Goal: Task Accomplishment & Management: Use online tool/utility

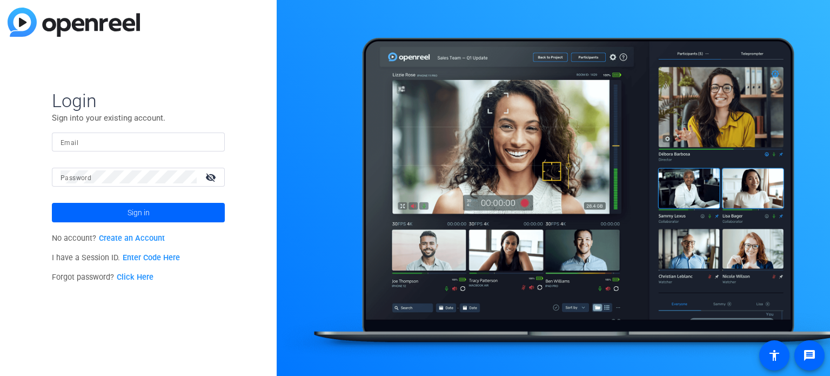
click at [65, 146] on mat-label "Email" at bounding box center [70, 143] width 18 height 8
click at [65, 146] on input "Email" at bounding box center [139, 141] width 156 height 13
click at [137, 259] on link "Enter Code Here" at bounding box center [151, 257] width 57 height 9
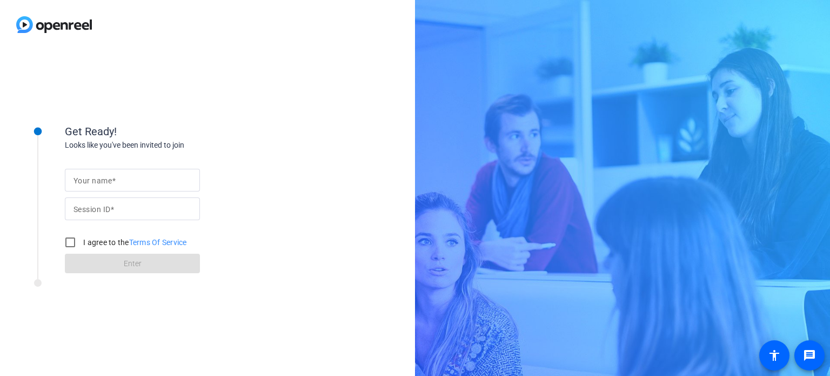
click at [107, 177] on mat-label "Your name" at bounding box center [93, 180] width 38 height 9
click at [107, 177] on input "Your name" at bounding box center [133, 180] width 118 height 13
type input "[PERSON_NAME]"
click at [93, 211] on mat-label "Session ID" at bounding box center [92, 209] width 37 height 9
click at [93, 211] on input "Session ID" at bounding box center [133, 208] width 118 height 13
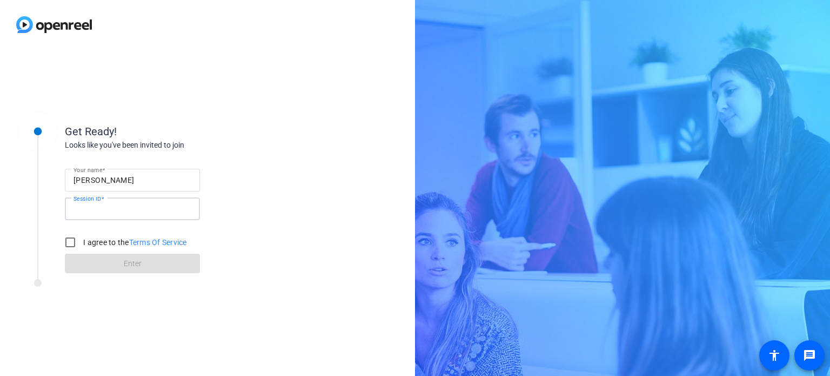
paste input "NeXR"
type input "NeXR"
click at [69, 240] on input "I agree to the Terms Of Service" at bounding box center [70, 242] width 22 height 22
checkbox input "true"
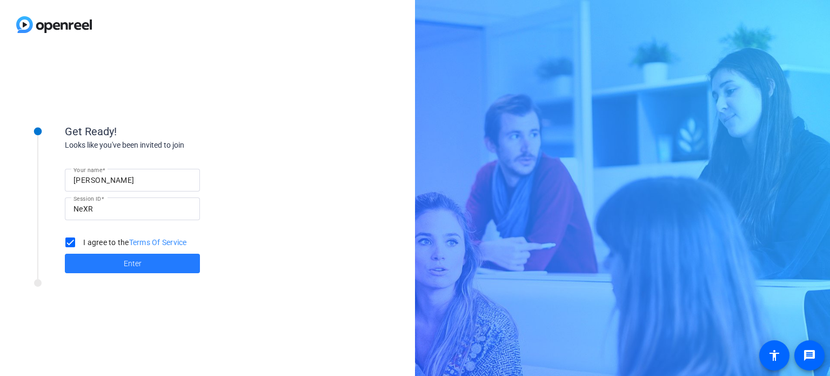
click at [129, 263] on span "Enter" at bounding box center [133, 263] width 18 height 11
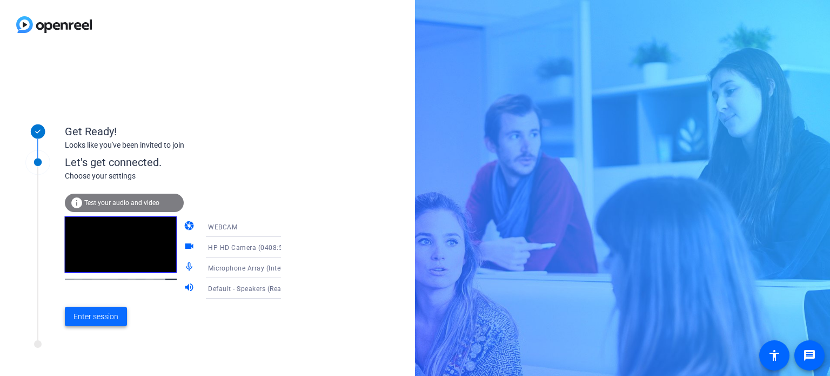
click at [86, 314] on span "Enter session" at bounding box center [96, 316] width 45 height 11
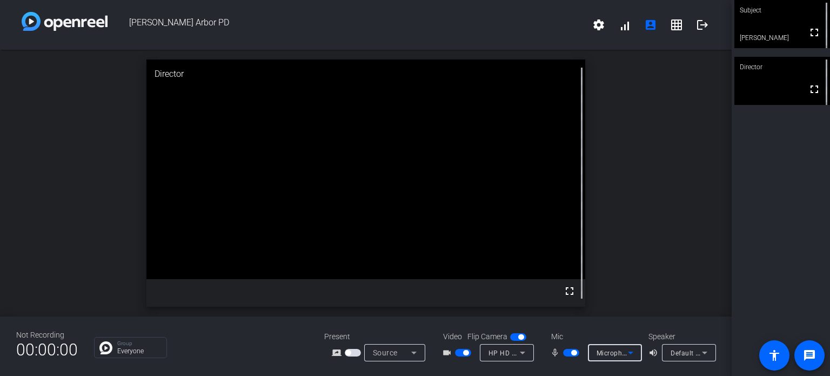
click at [631, 348] on icon at bounding box center [630, 352] width 13 height 13
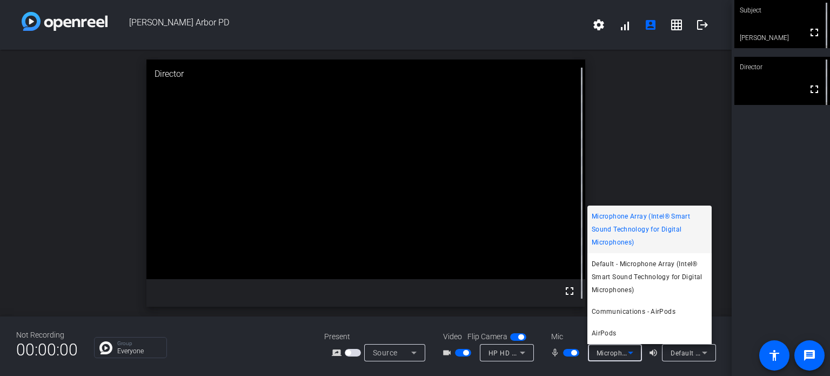
click at [704, 349] on div at bounding box center [415, 188] width 830 height 376
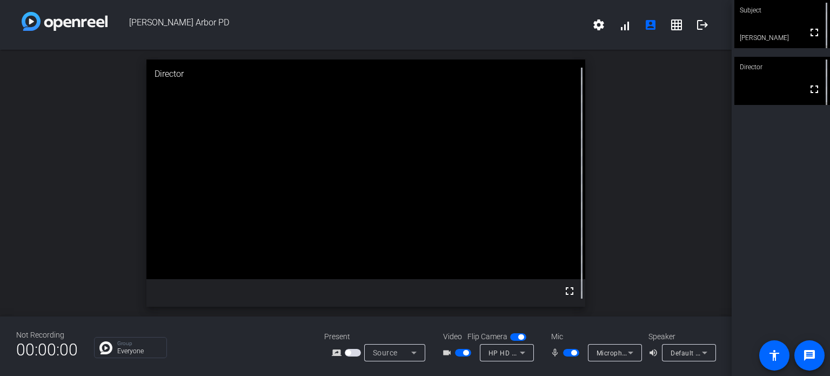
click at [704, 349] on icon at bounding box center [704, 352] width 13 height 13
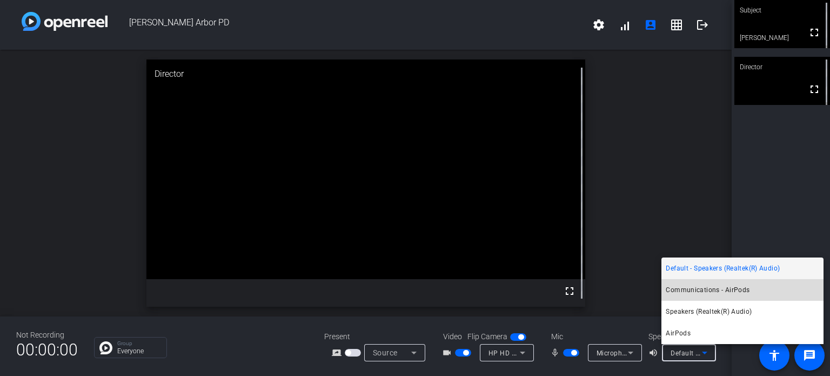
click at [723, 291] on span "Communications - AirPods" at bounding box center [708, 289] width 84 height 13
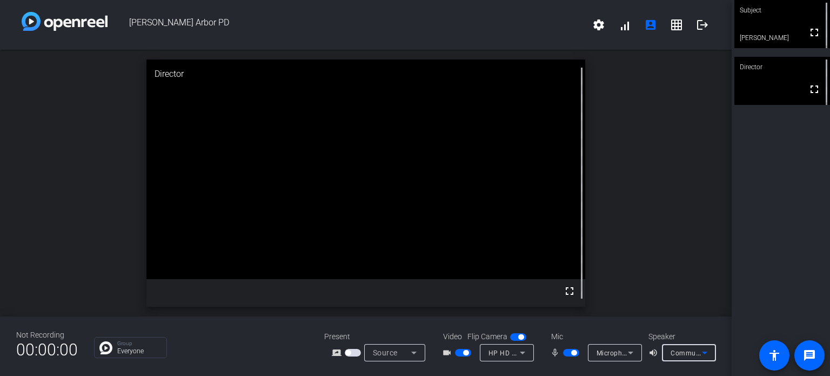
click at [629, 348] on icon at bounding box center [630, 352] width 13 height 13
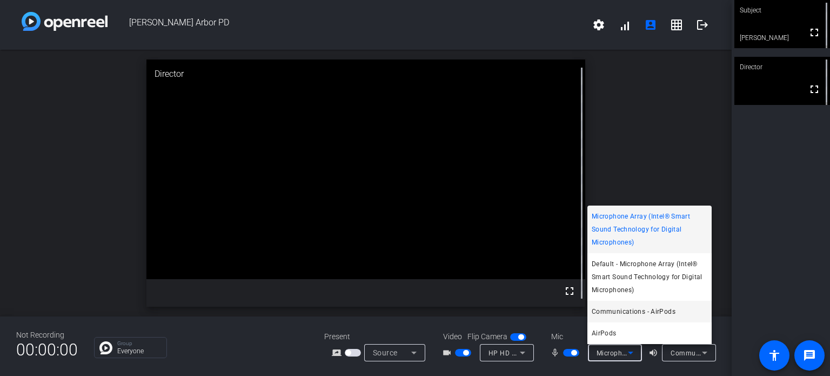
click at [631, 310] on span "Communications - AirPods" at bounding box center [634, 311] width 84 height 13
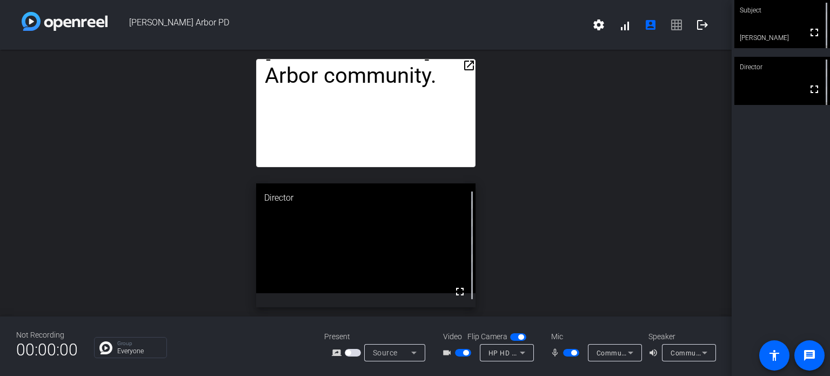
click at [468, 69] on mat-icon "open_in_new" at bounding box center [469, 65] width 13 height 13
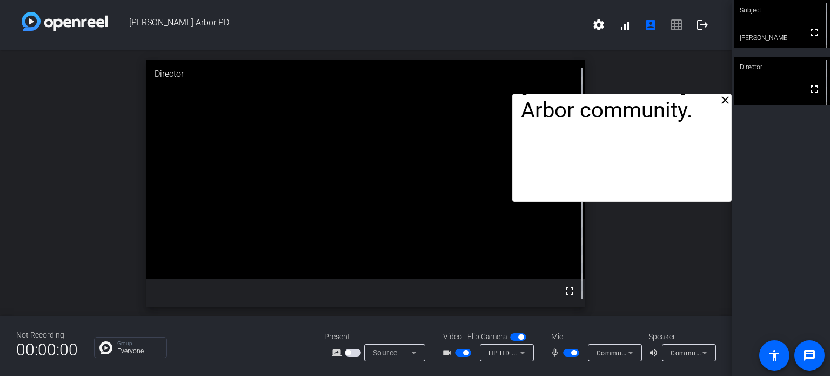
drag, startPoint x: 418, startPoint y: 86, endPoint x: 710, endPoint y: 122, distance: 293.6
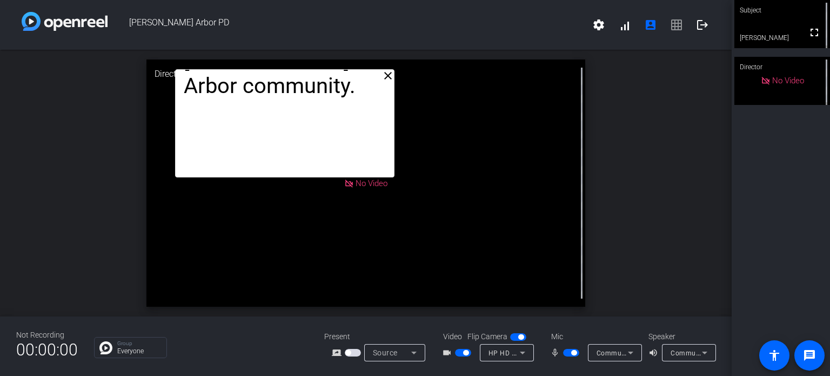
drag, startPoint x: 571, startPoint y: 130, endPoint x: 240, endPoint y: 105, distance: 331.8
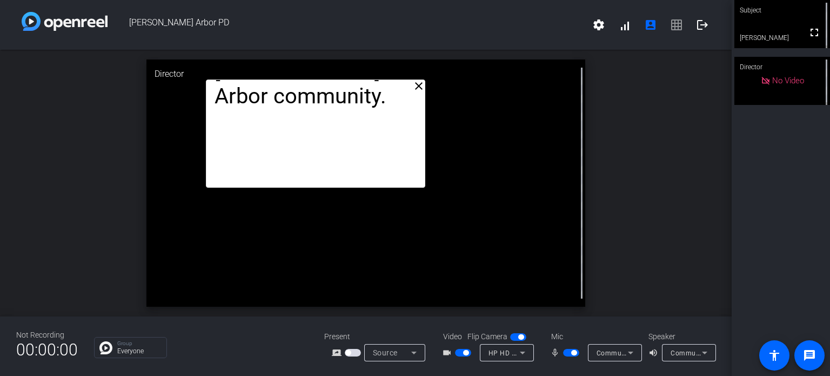
drag, startPoint x: 374, startPoint y: 159, endPoint x: 398, endPoint y: 170, distance: 26.6
drag, startPoint x: 339, startPoint y: 137, endPoint x: 670, endPoint y: 184, distance: 334.2
click at [670, 184] on div "close In partnership with agencies across the country, Motorola is helping move…" at bounding box center [366, 183] width 732 height 267
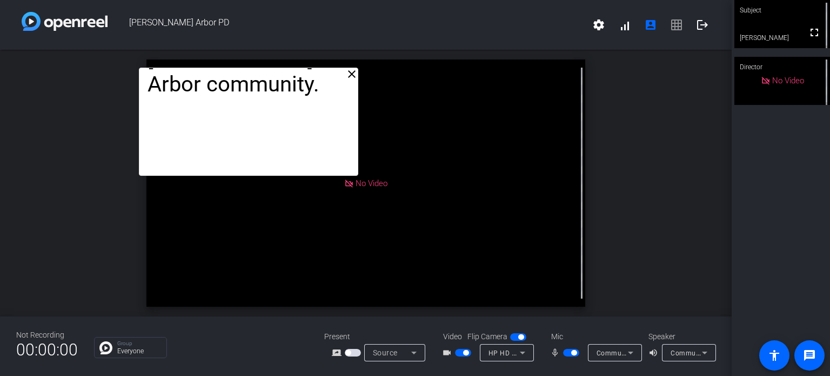
drag, startPoint x: 419, startPoint y: 181, endPoint x: 379, endPoint y: 144, distance: 54.7
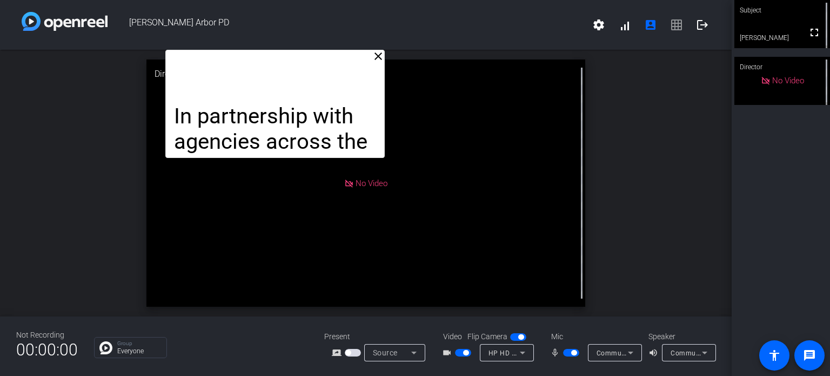
drag, startPoint x: 337, startPoint y: 134, endPoint x: 277, endPoint y: 110, distance: 64.5
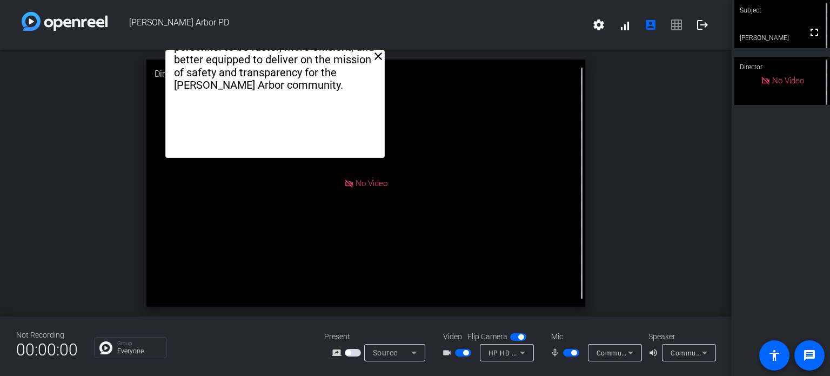
click at [381, 54] on mat-icon "close" at bounding box center [378, 56] width 13 height 13
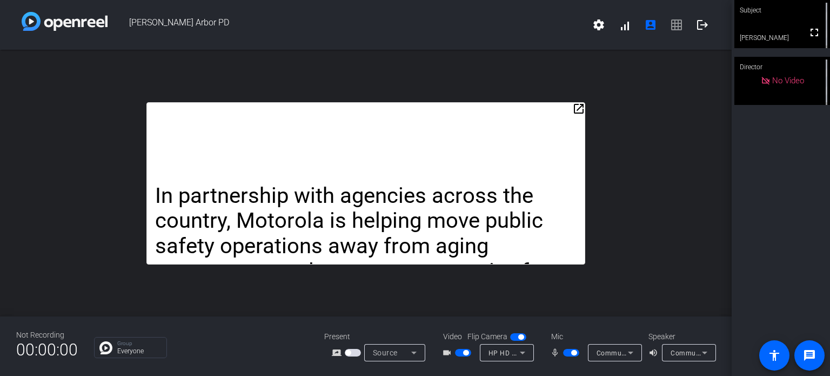
click at [458, 352] on span "button" at bounding box center [463, 353] width 16 height 8
click at [463, 353] on span "button" at bounding box center [463, 353] width 16 height 8
